Goal: Navigation & Orientation: Find specific page/section

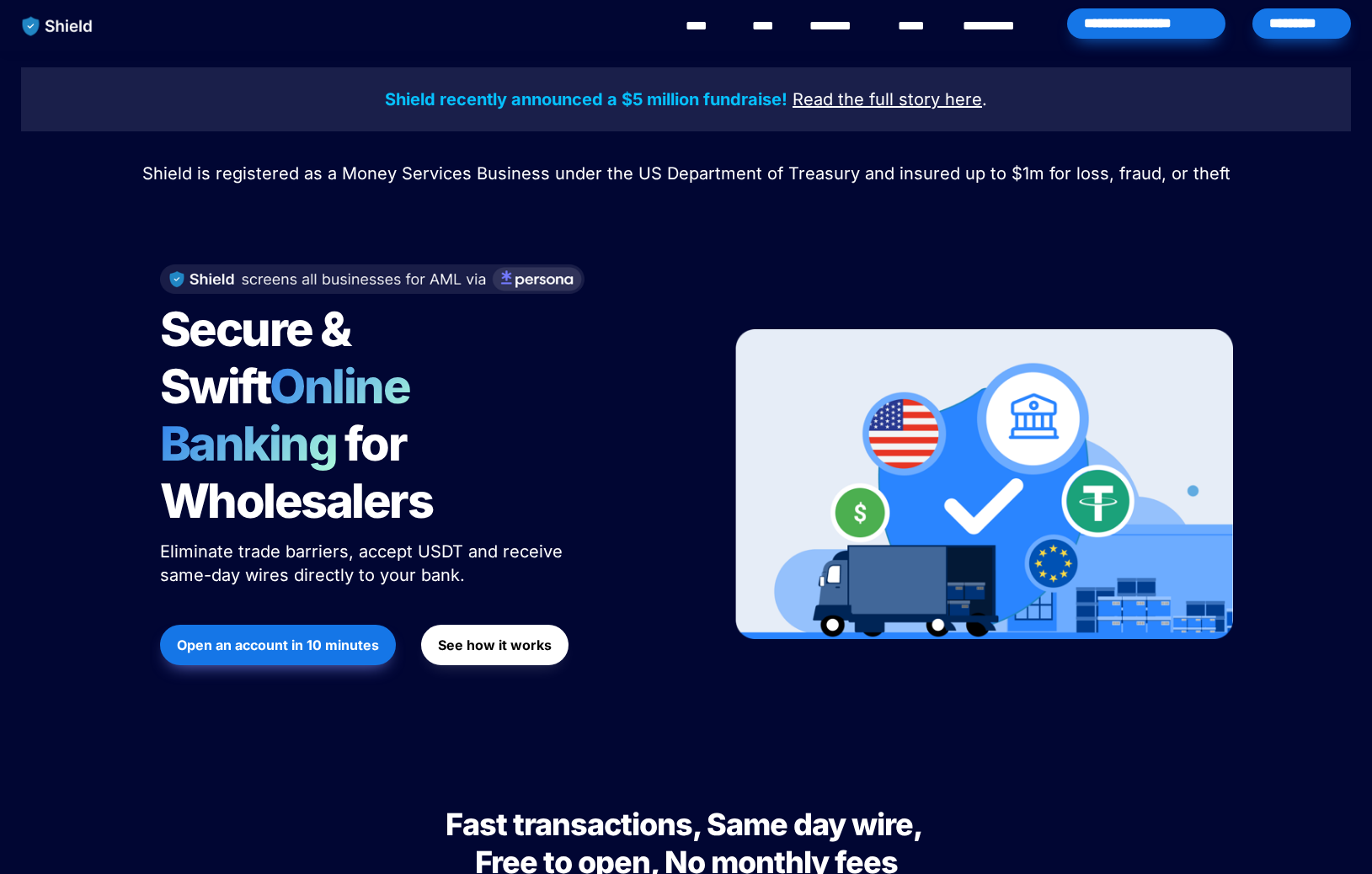
click at [850, 27] on link "********" at bounding box center [839, 26] width 60 height 21
